Goal: Task Accomplishment & Management: Manage account settings

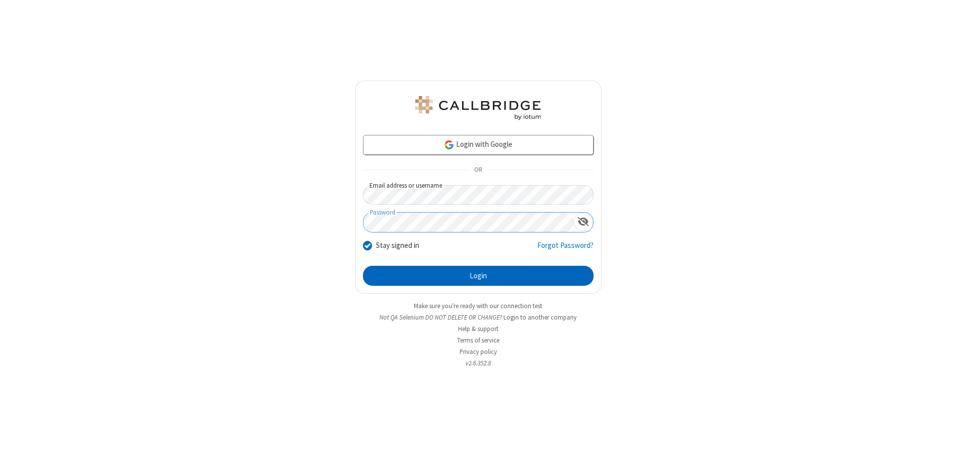
click at [478, 276] on button "Login" at bounding box center [478, 276] width 231 height 20
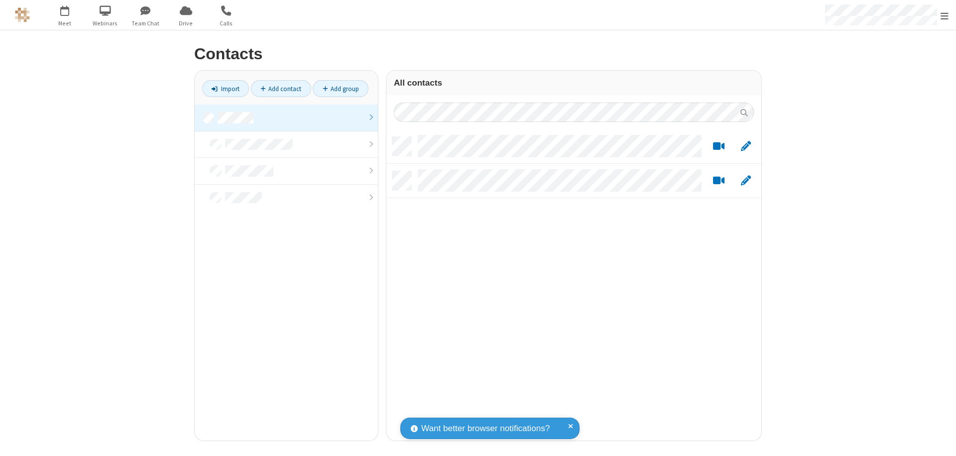
scroll to position [304, 368]
click at [286, 118] on link at bounding box center [286, 118] width 183 height 27
click at [281, 89] on link "Add contact" at bounding box center [281, 88] width 60 height 17
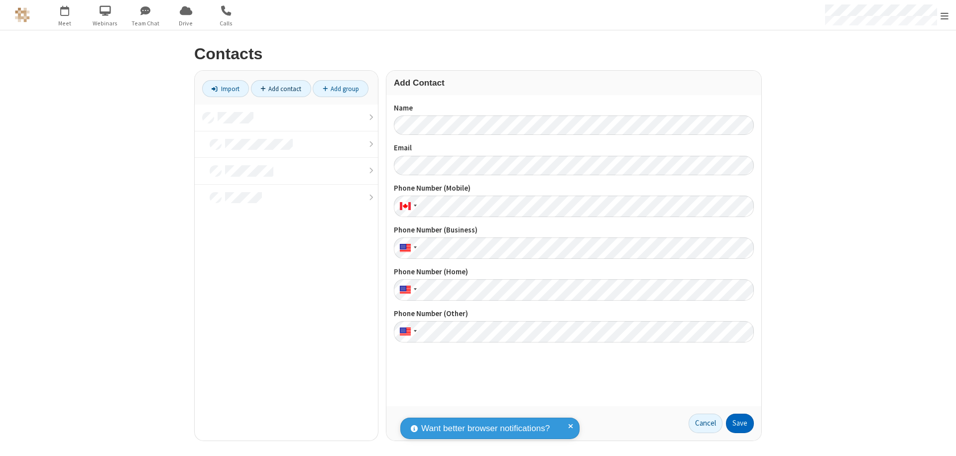
click at [740, 423] on button "Save" at bounding box center [740, 424] width 28 height 20
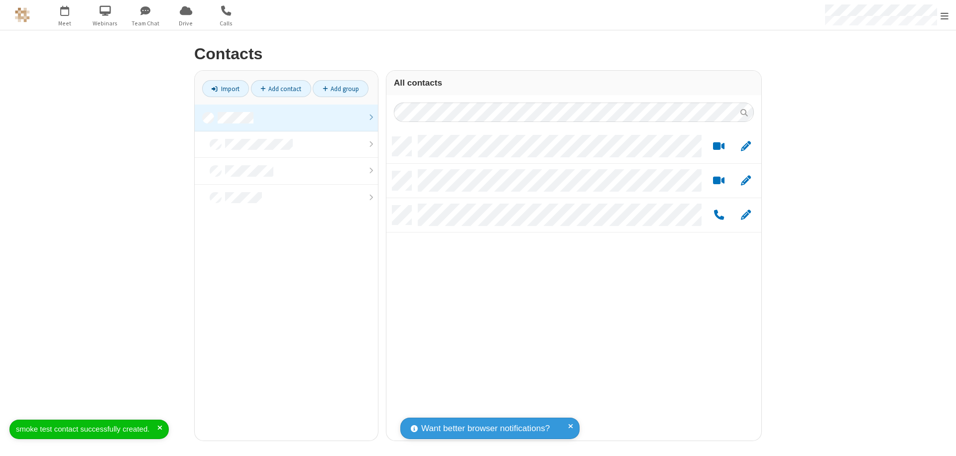
scroll to position [304, 368]
